Goal: Check status: Check status

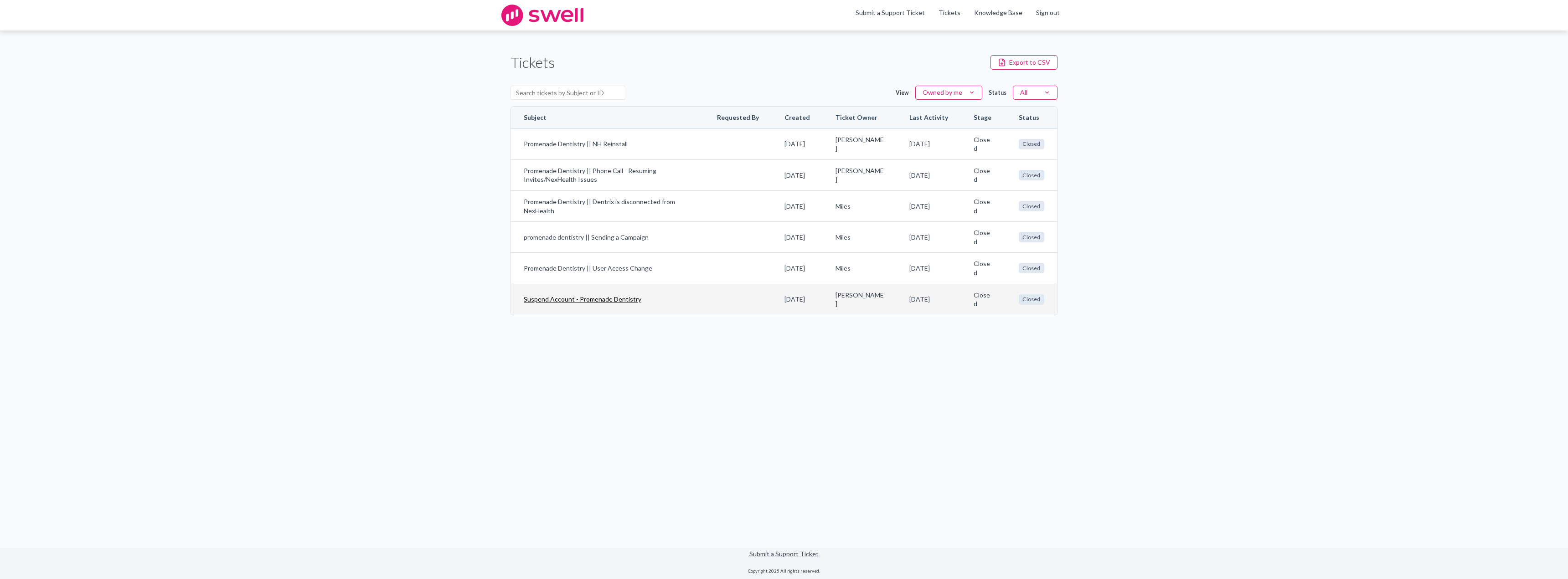
click at [637, 296] on link "Suspend Account - Promenade Dentistry" at bounding box center [607, 299] width 168 height 9
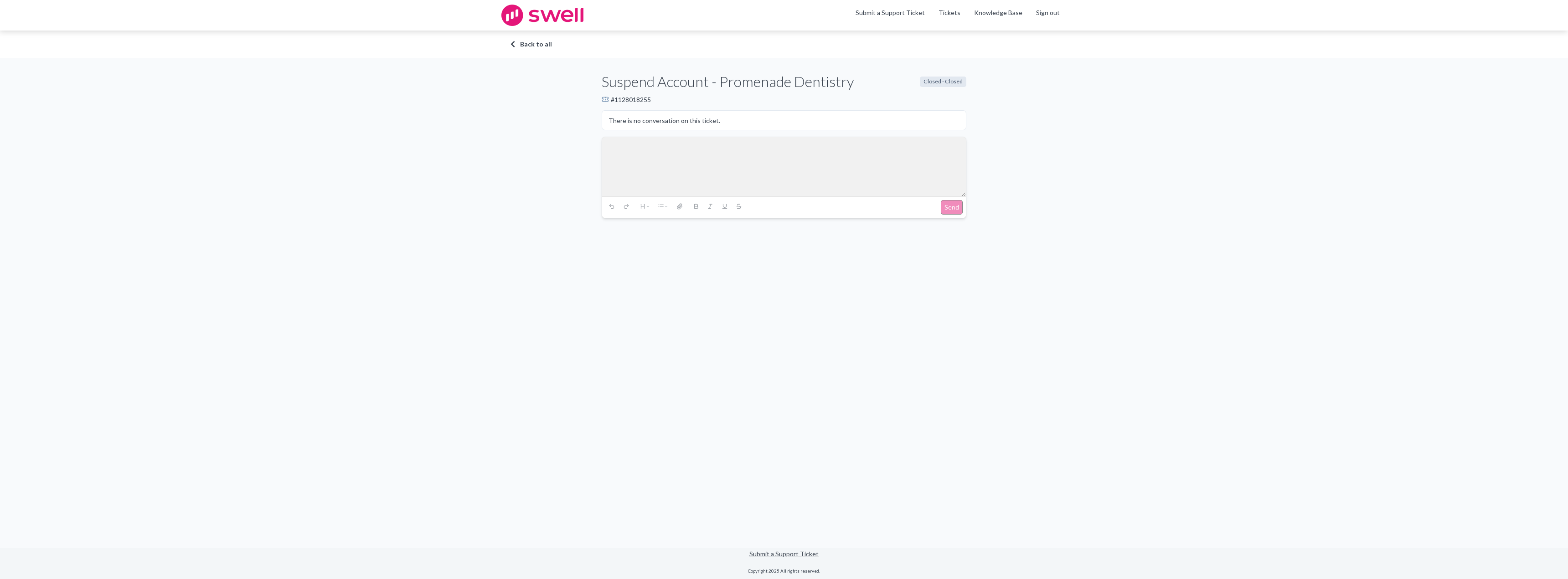
click at [810, 139] on div at bounding box center [784, 166] width 364 height 59
click at [701, 116] on p "There is no conversation on this ticket." at bounding box center [664, 120] width 111 height 10
click at [699, 117] on p "There is no conversation on this ticket." at bounding box center [664, 120] width 111 height 10
click at [527, 43] on link "Back to all" at bounding box center [784, 44] width 547 height 9
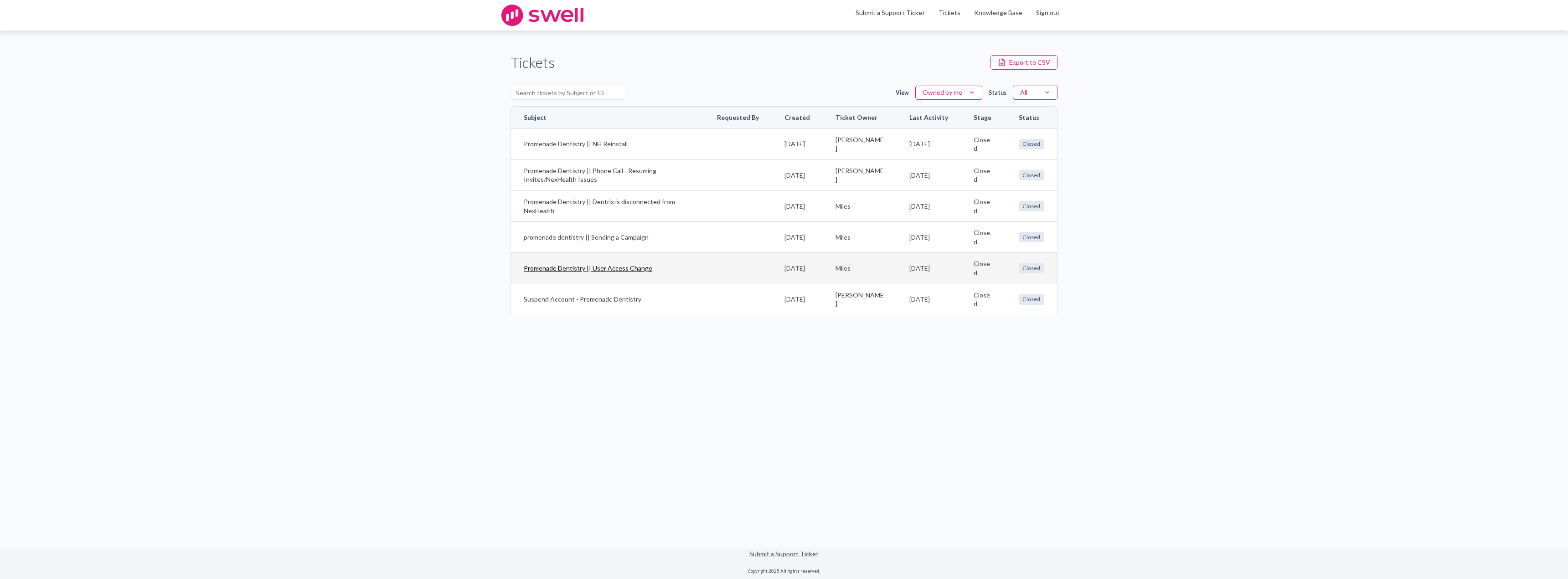
click at [620, 271] on link "Promenade Dentistry || User Access Change" at bounding box center [607, 268] width 168 height 9
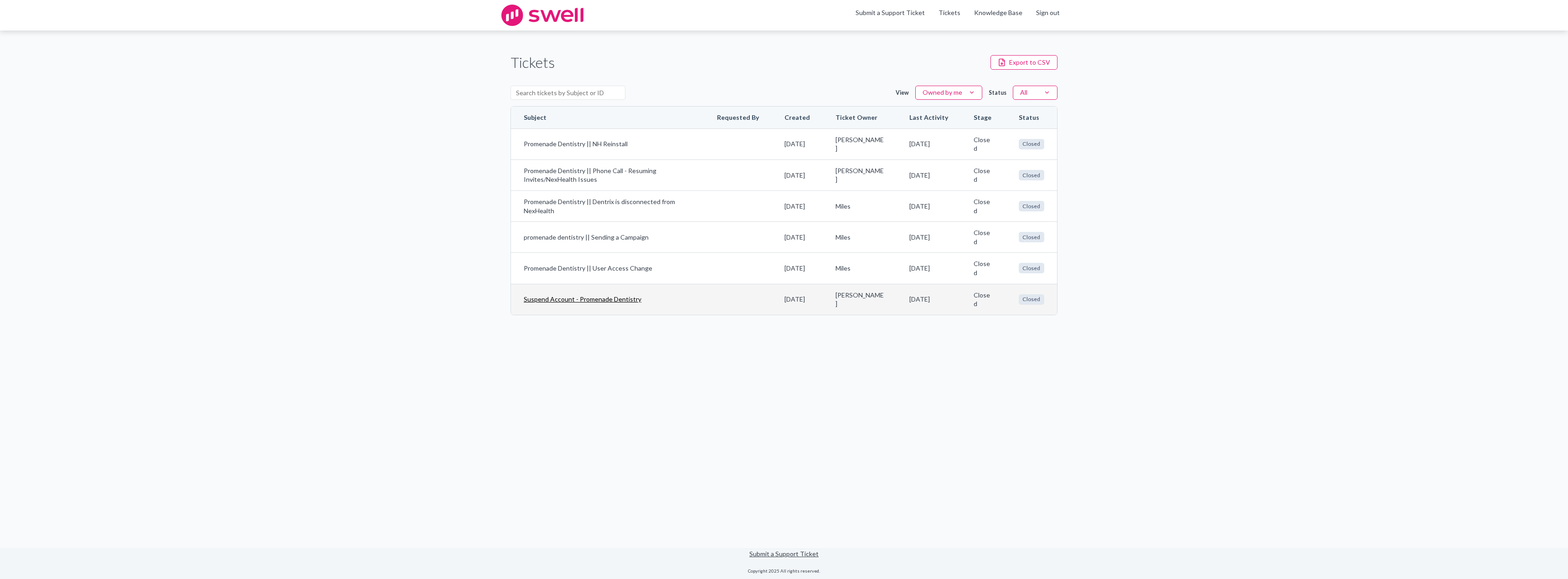
click at [590, 298] on link "Suspend Account - Promenade Dentistry" at bounding box center [607, 299] width 168 height 9
